Goal: Information Seeking & Learning: Understand process/instructions

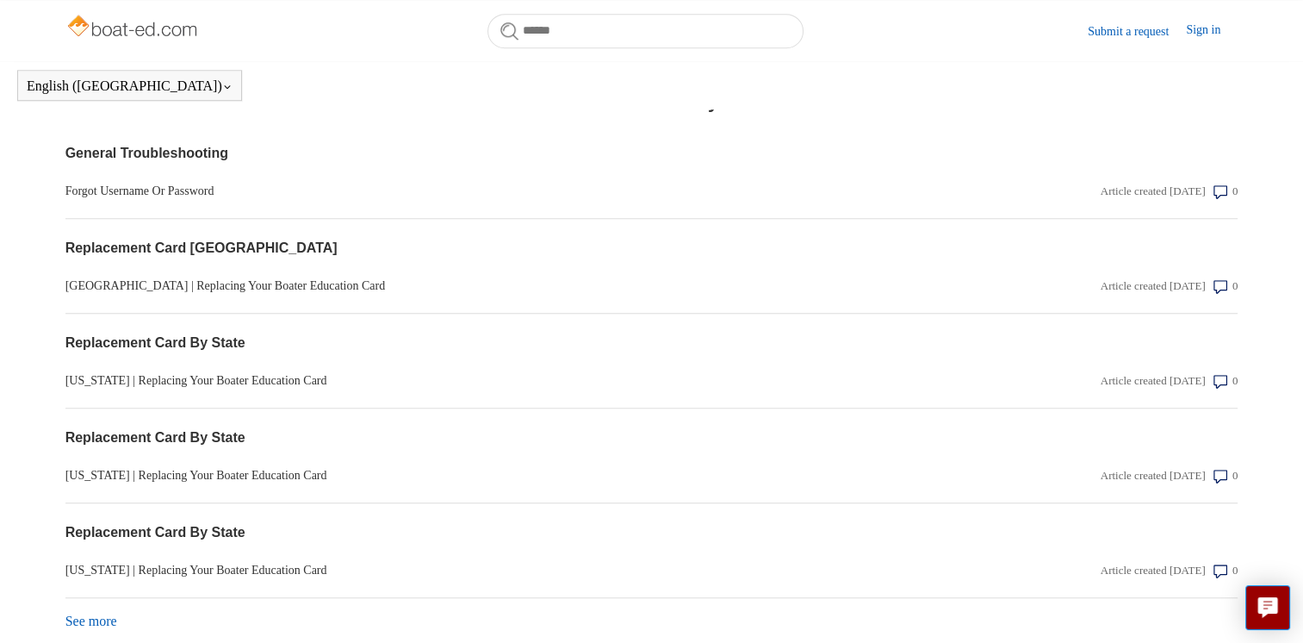
scroll to position [1416, 0]
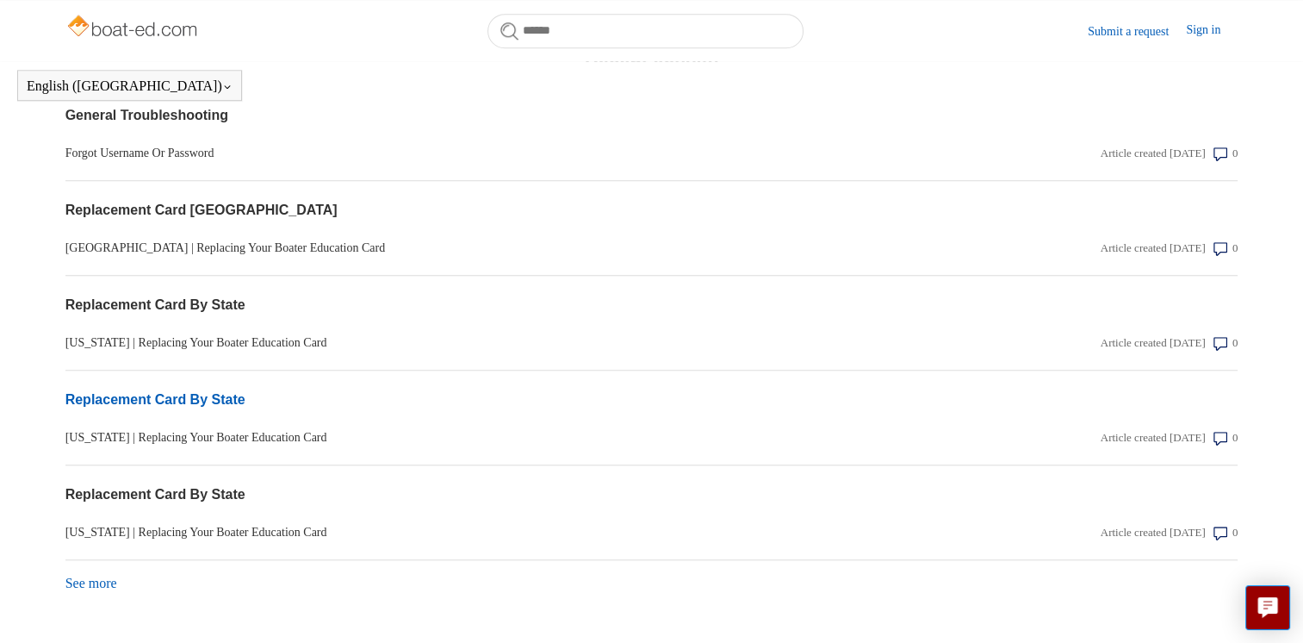
click at [226, 396] on link "Replacement Card By State" at bounding box center [475, 399] width 821 height 21
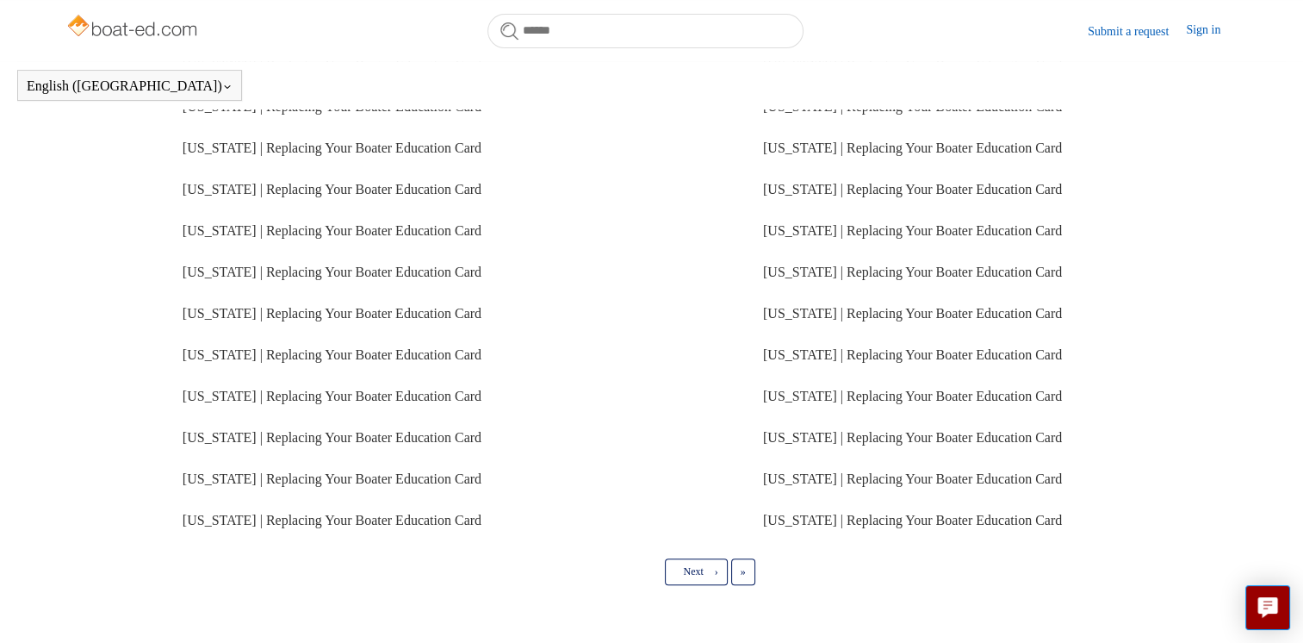
scroll to position [429, 0]
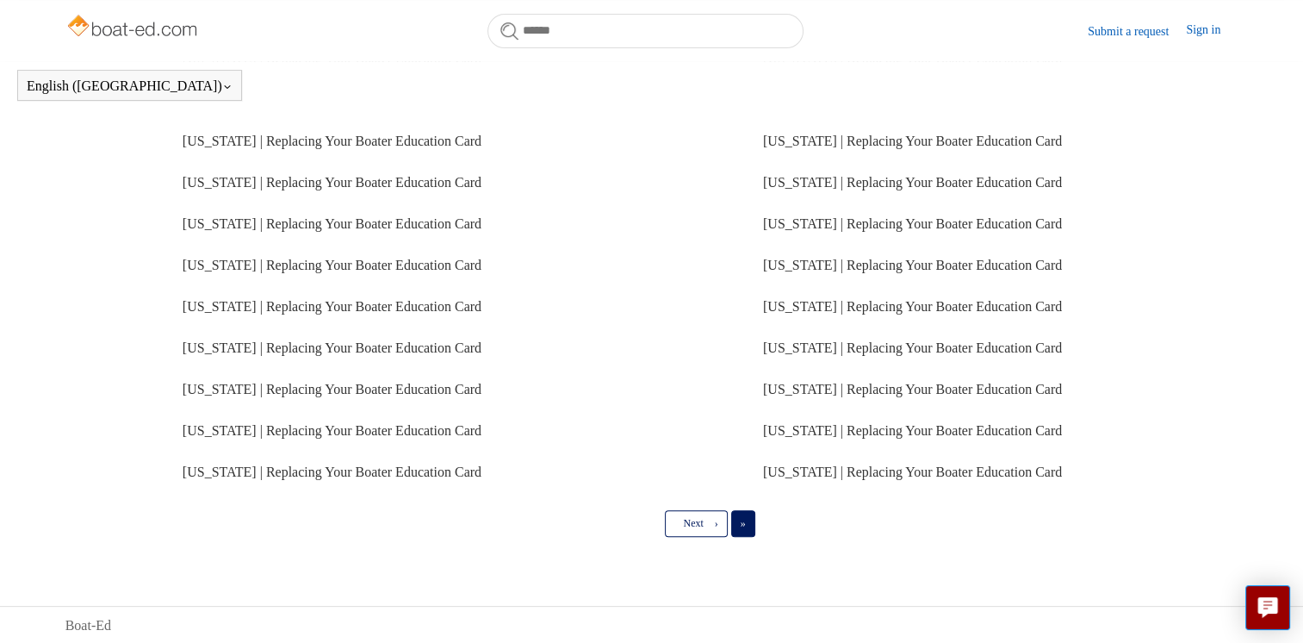
click at [744, 521] on span "»" at bounding box center [743, 523] width 5 height 12
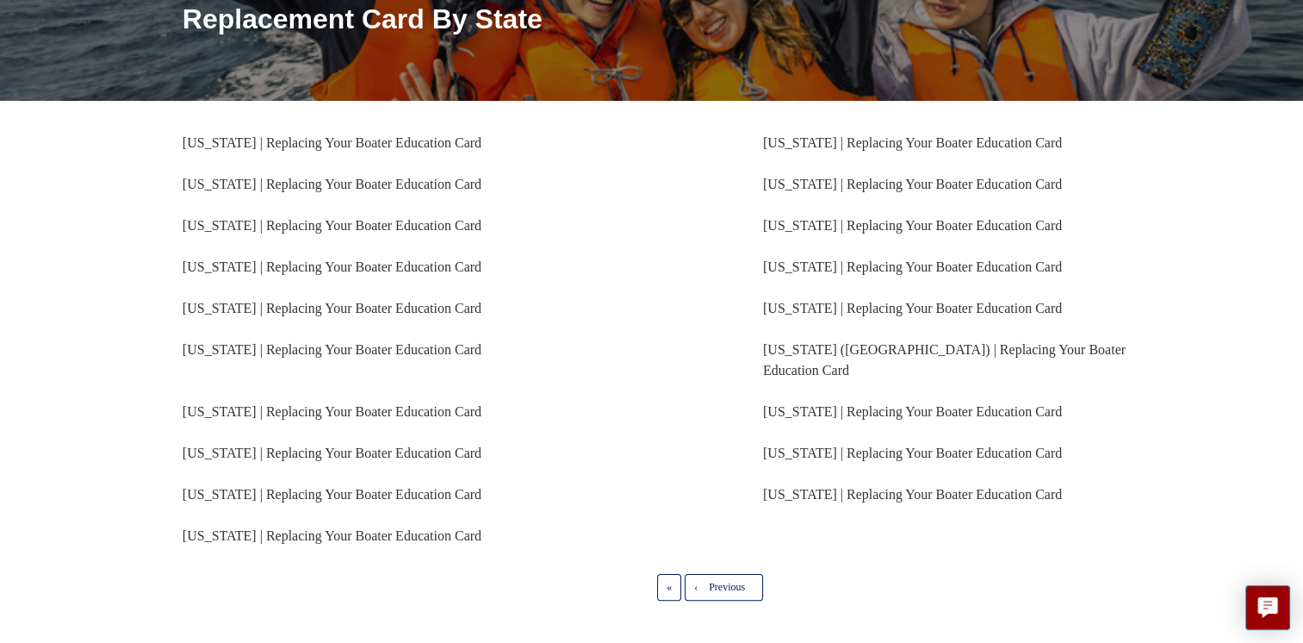
scroll to position [258, 0]
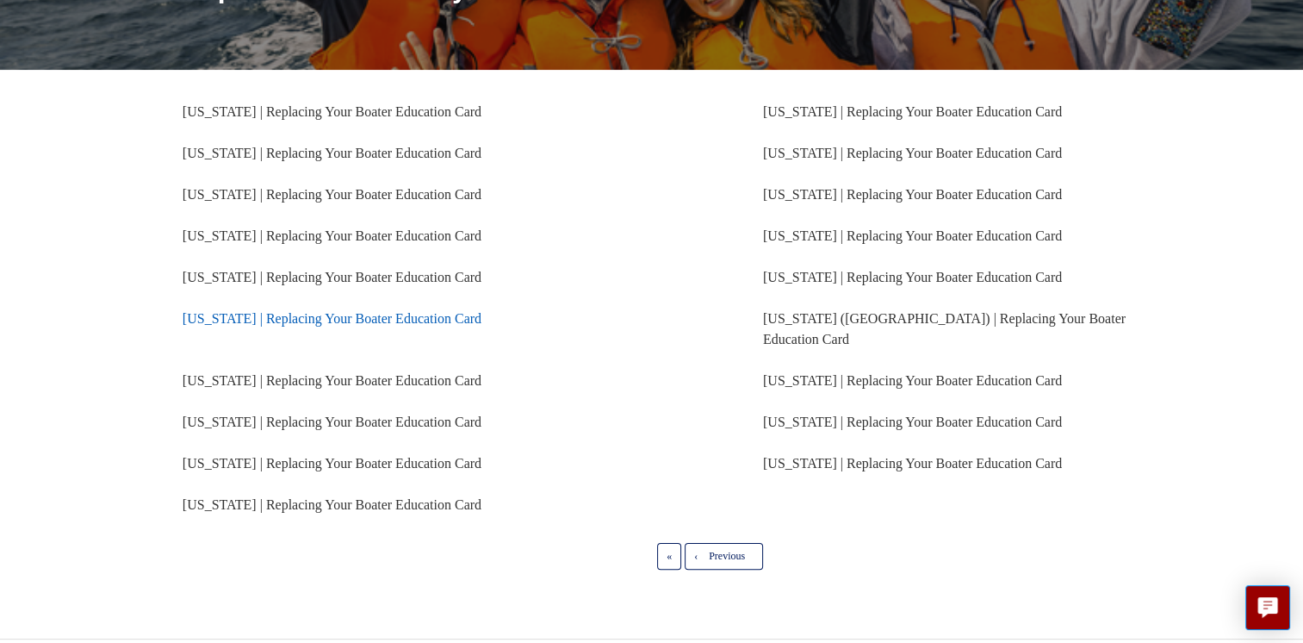
click at [311, 313] on link "Florida | Replacing Your Boater Education Card" at bounding box center [332, 318] width 299 height 15
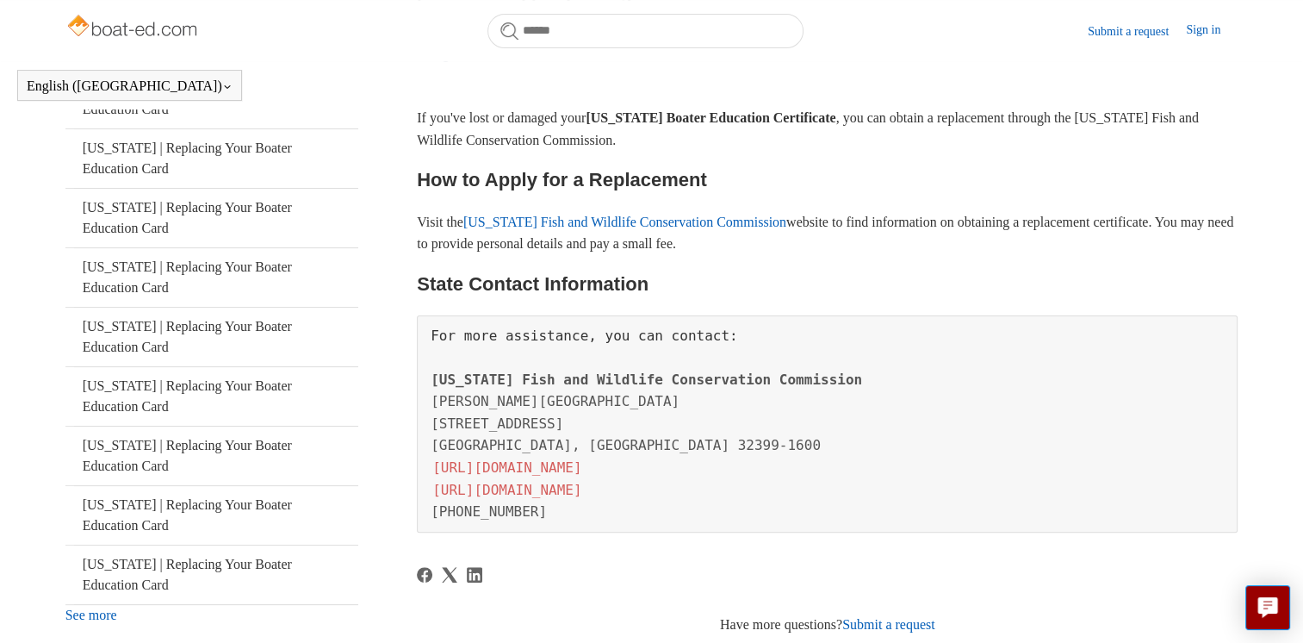
scroll to position [307, 0]
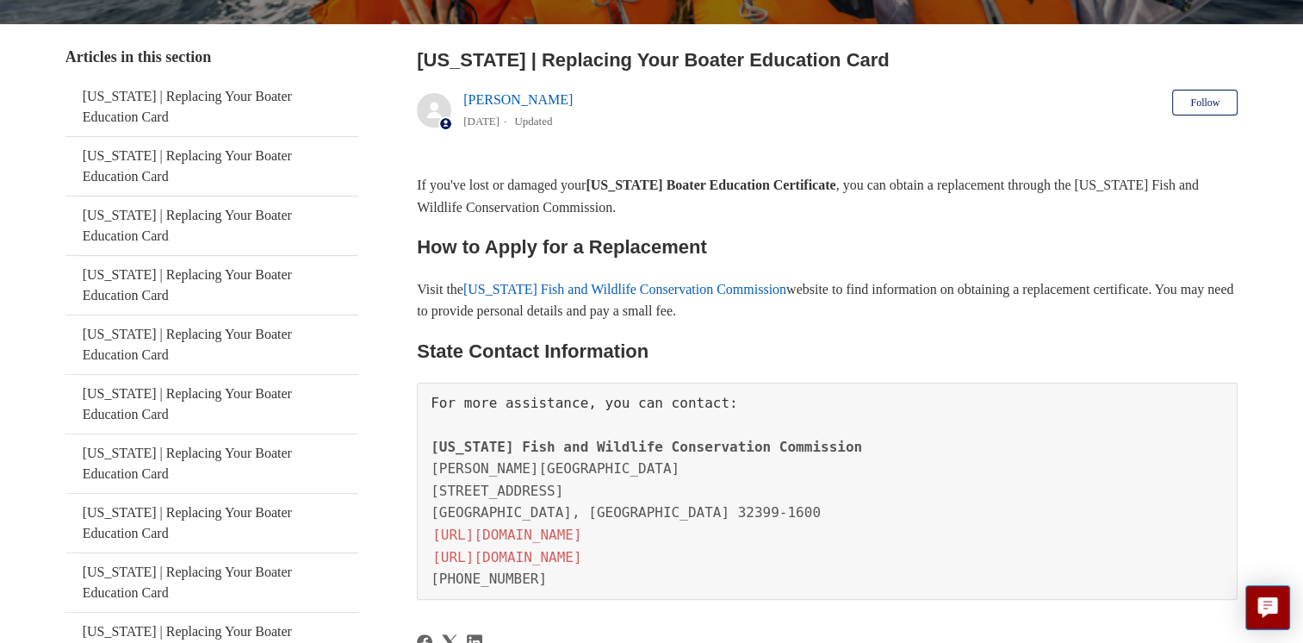
click at [660, 283] on link "[US_STATE] Fish and Wildlife Conservation Commission" at bounding box center [624, 289] width 323 height 15
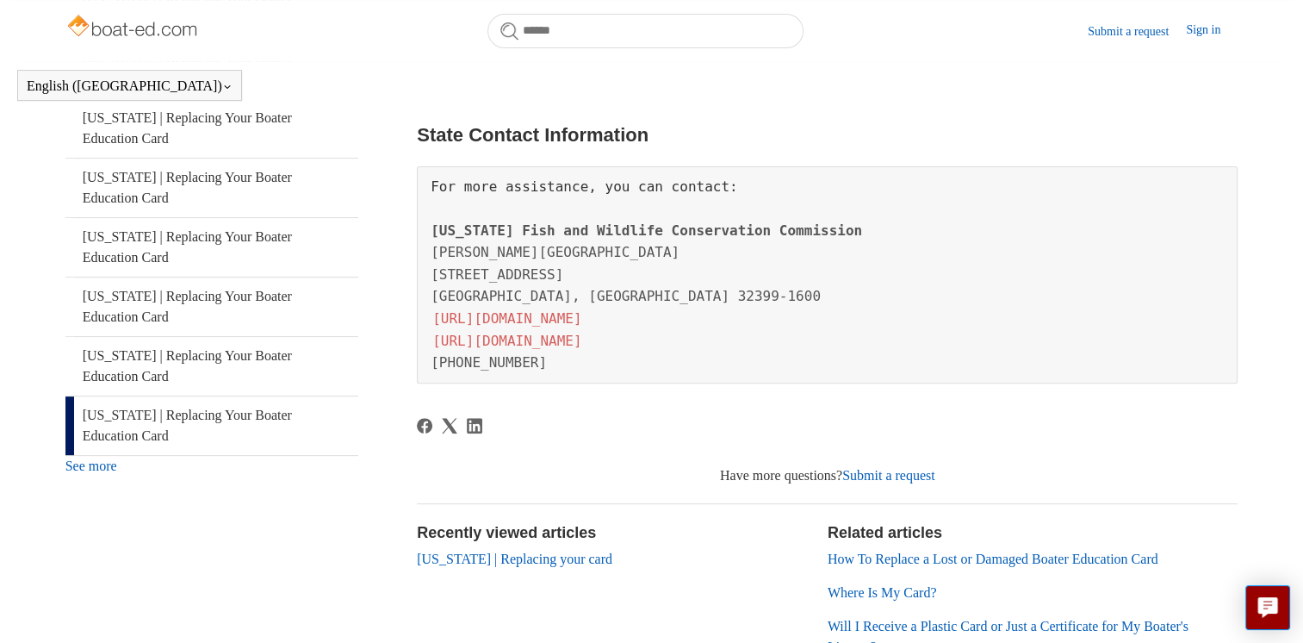
scroll to position [517, 0]
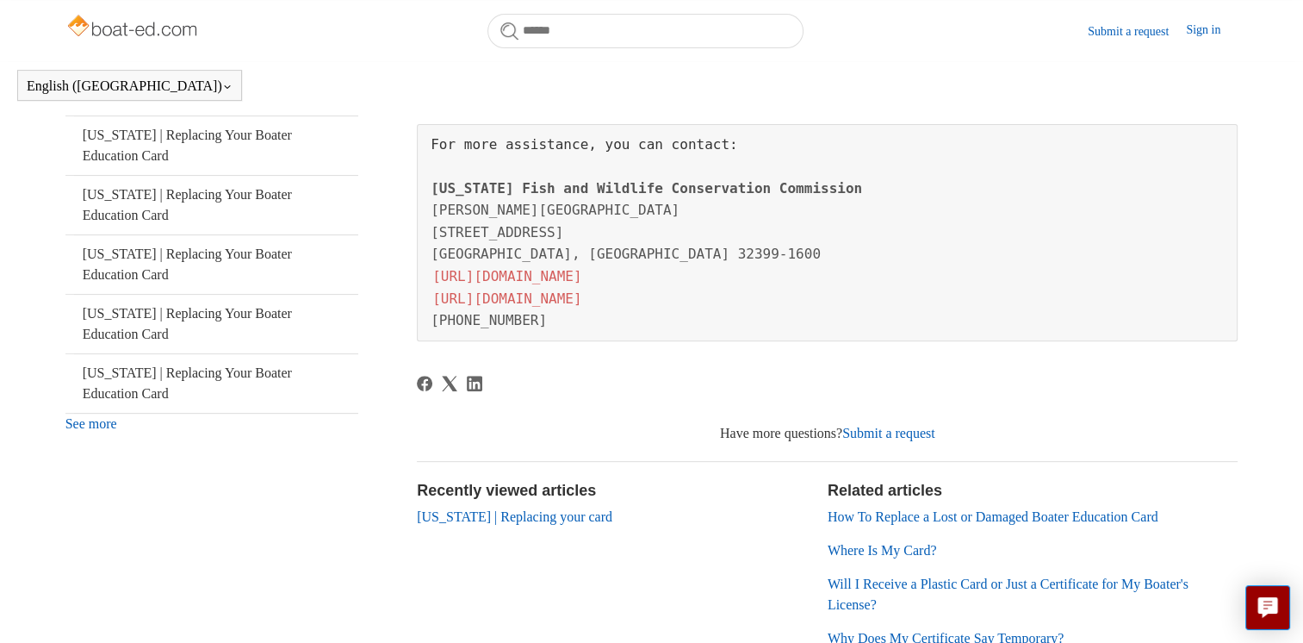
click at [103, 425] on link "See more" at bounding box center [91, 423] width 52 height 15
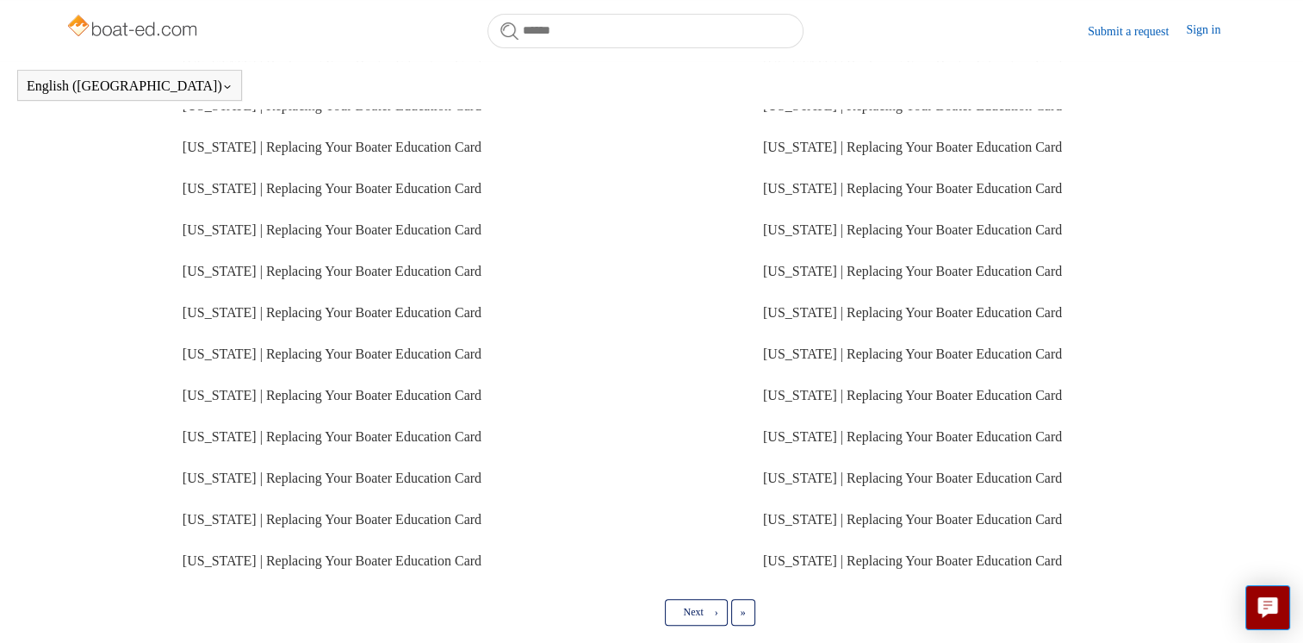
scroll to position [382, 0]
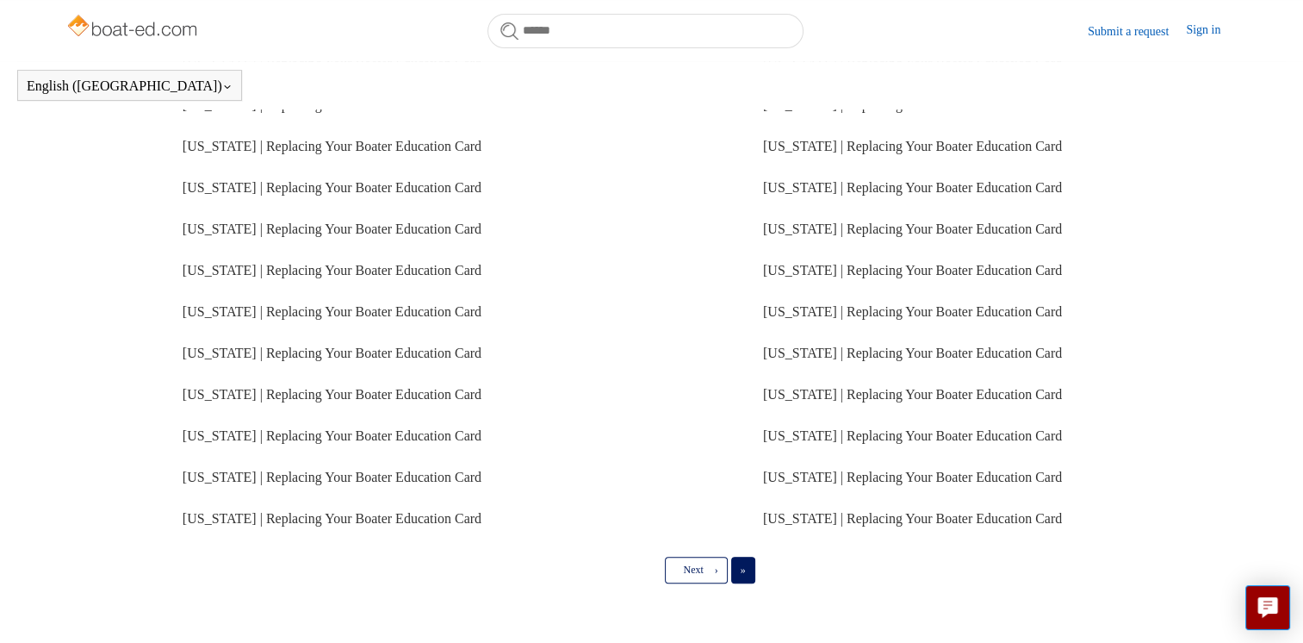
click at [744, 577] on link "Last »" at bounding box center [743, 569] width 24 height 26
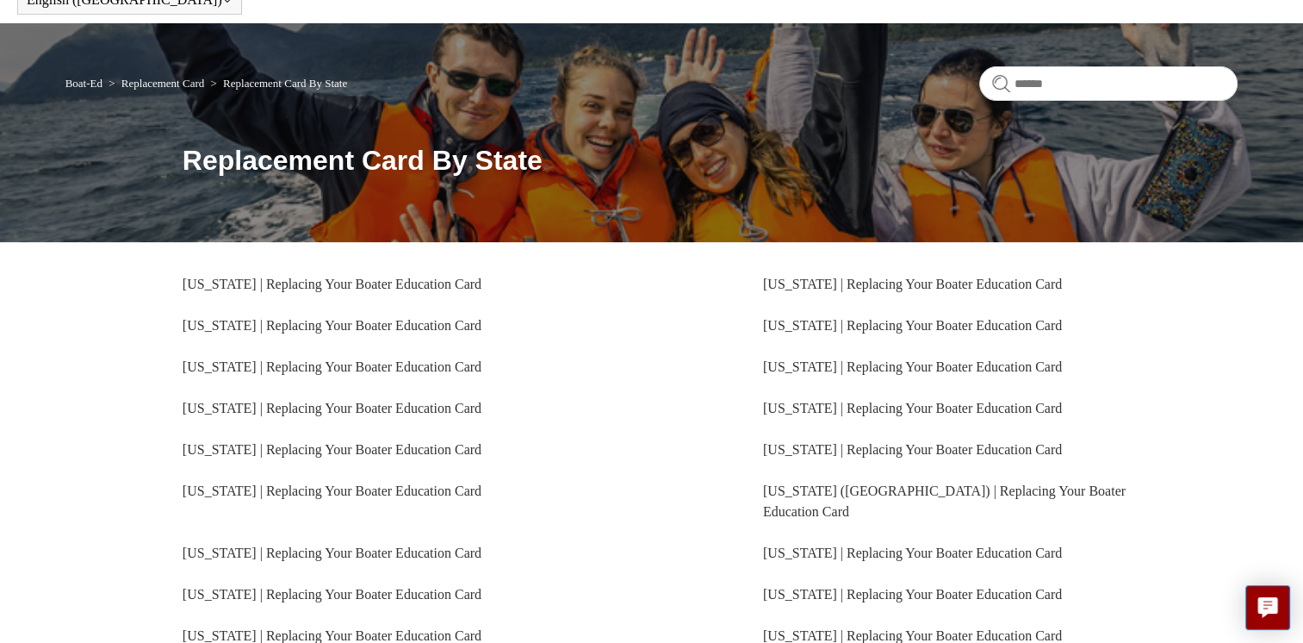
scroll to position [172, 0]
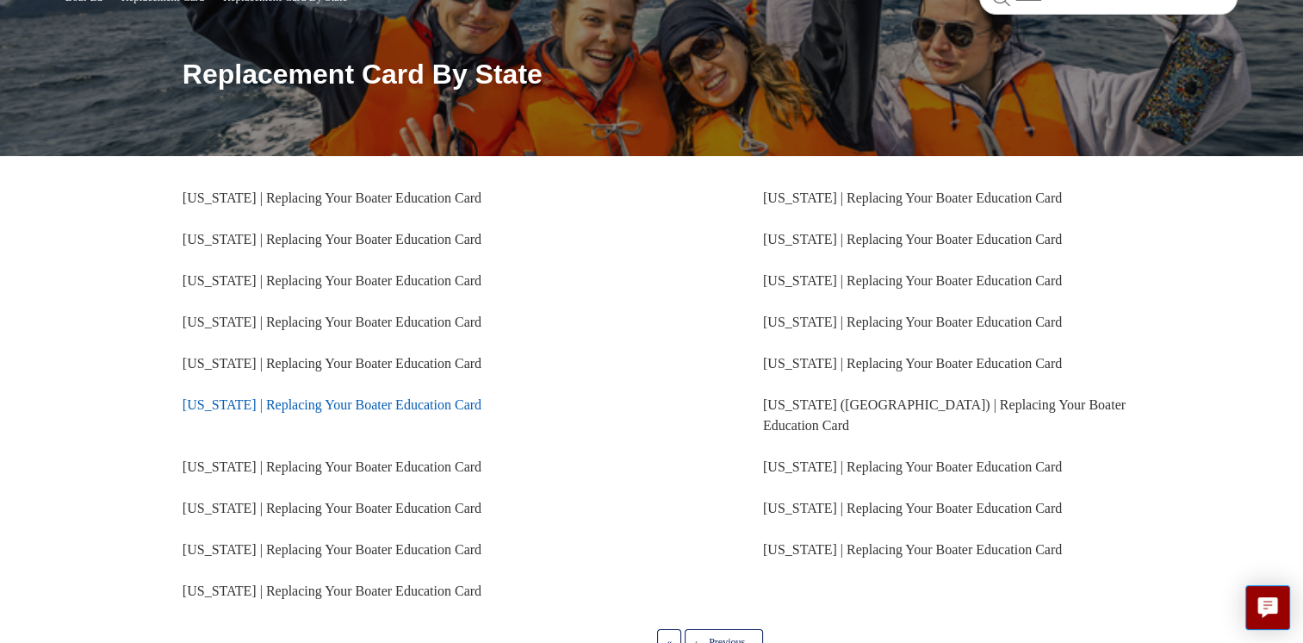
click at [295, 405] on link "[US_STATE] | Replacing Your Boater Education Card" at bounding box center [332, 404] width 299 height 15
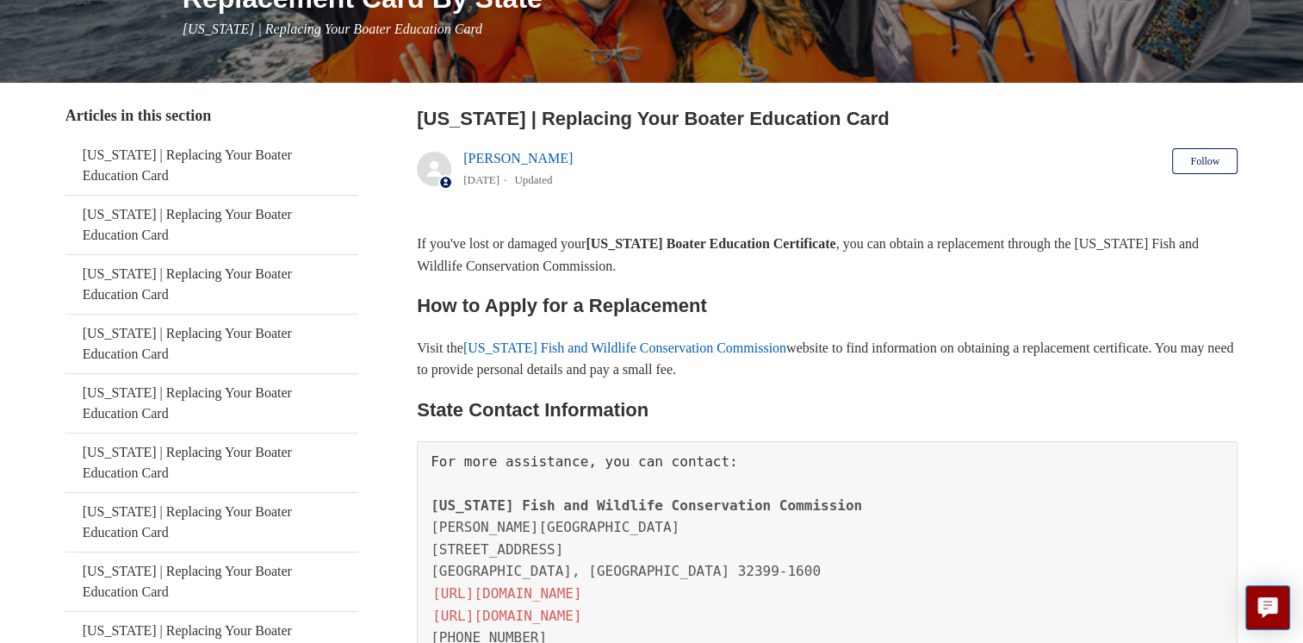
scroll to position [258, 0]
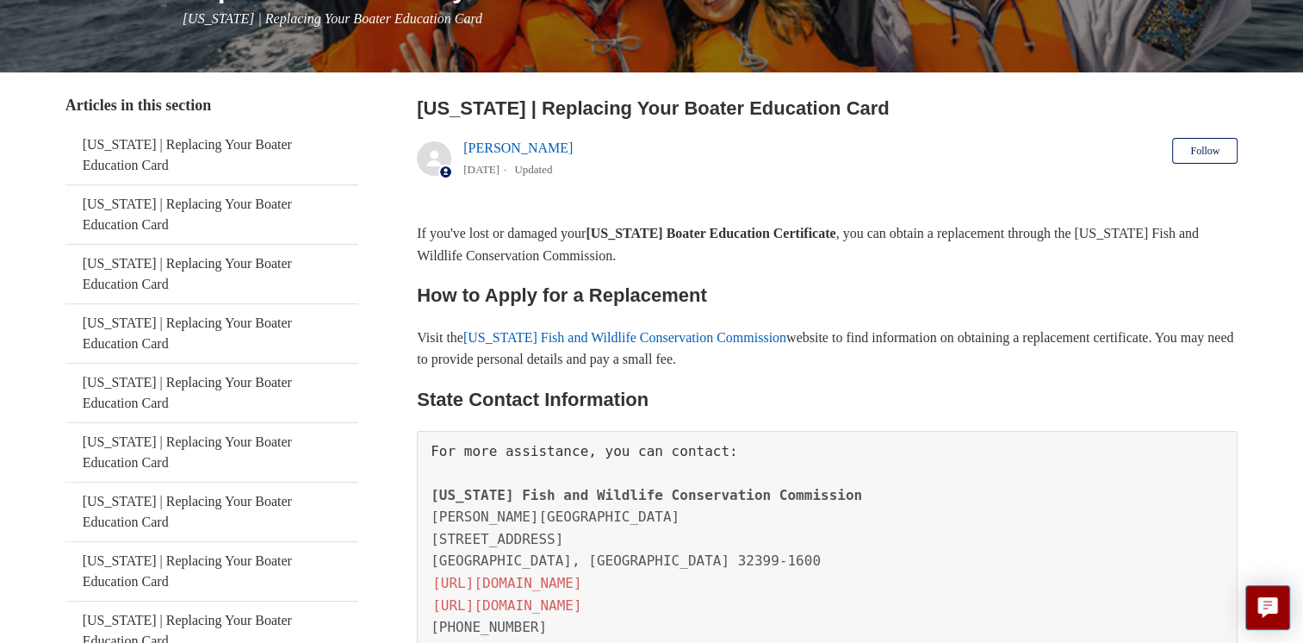
click at [537, 334] on link "[US_STATE] Fish and Wildlife Conservation Commission" at bounding box center [624, 337] width 323 height 15
